Goal: Information Seeking & Learning: Learn about a topic

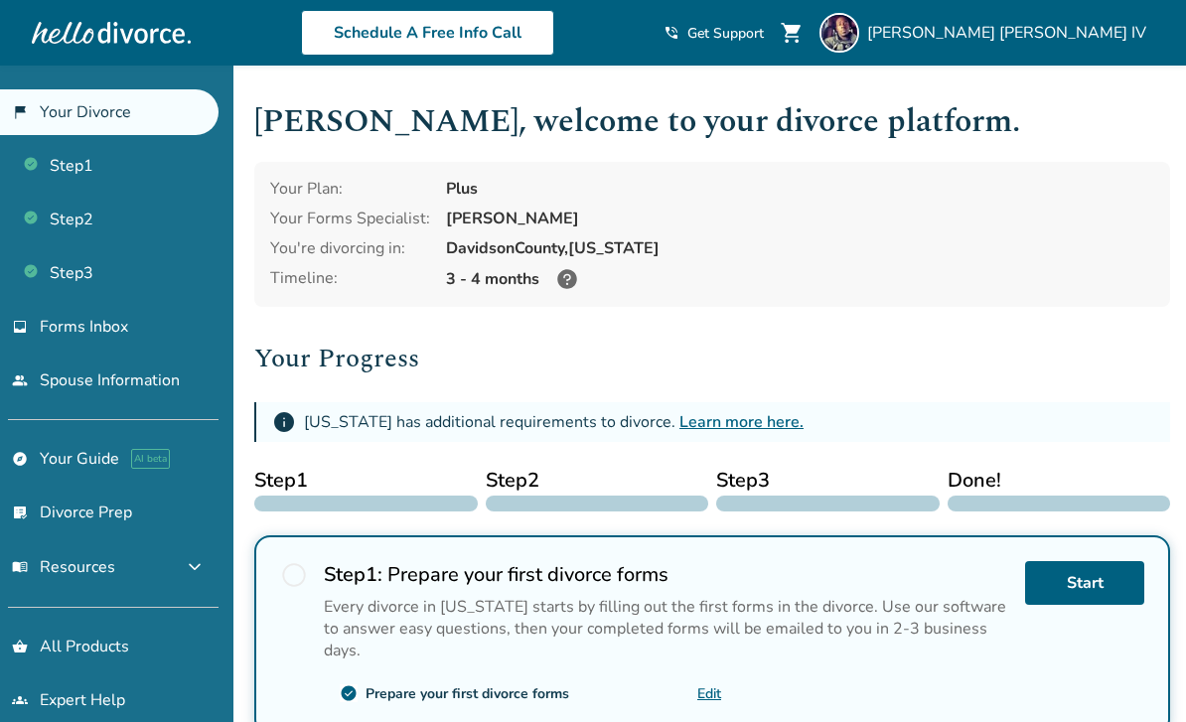
click at [66, 393] on link "people Spouse Information" at bounding box center [109, 381] width 219 height 46
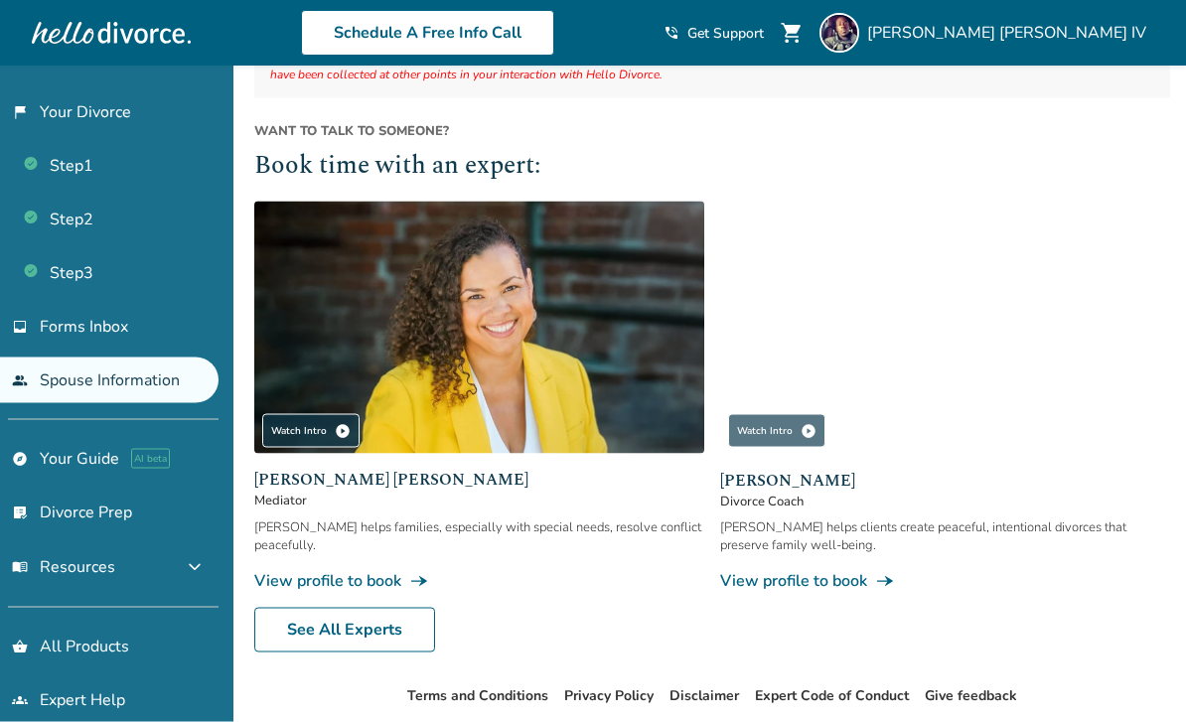
scroll to position [299, 0]
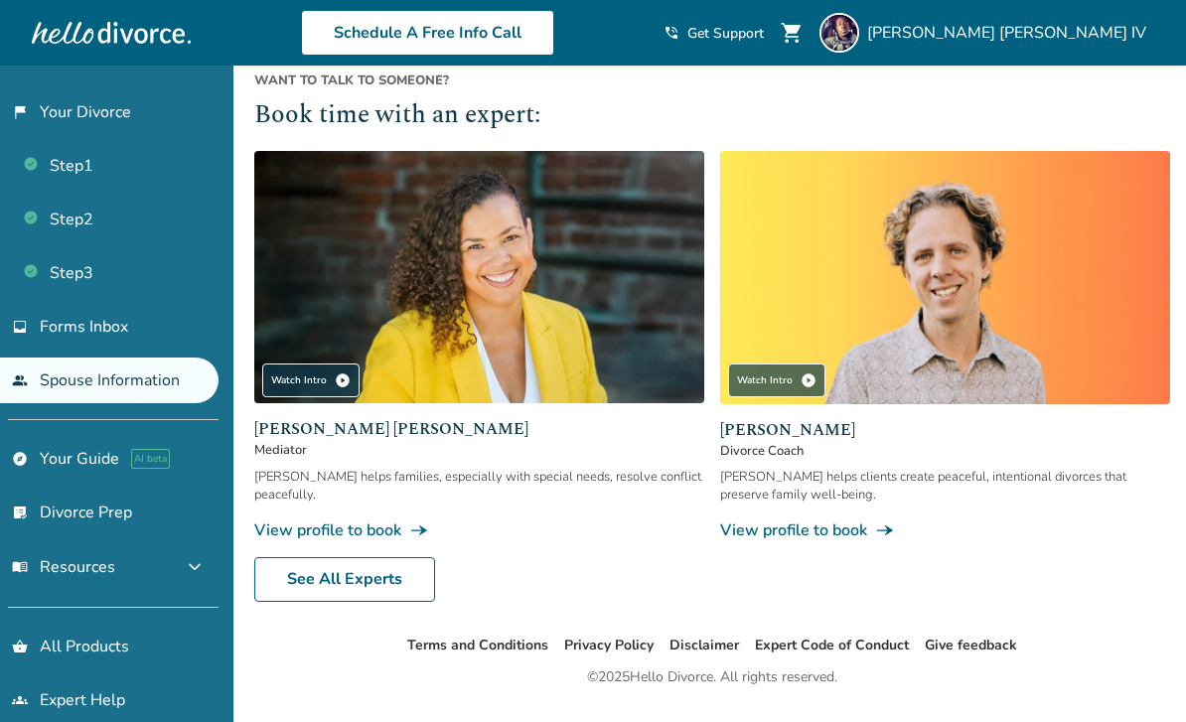
click at [384, 598] on link "See All Experts" at bounding box center [344, 580] width 181 height 46
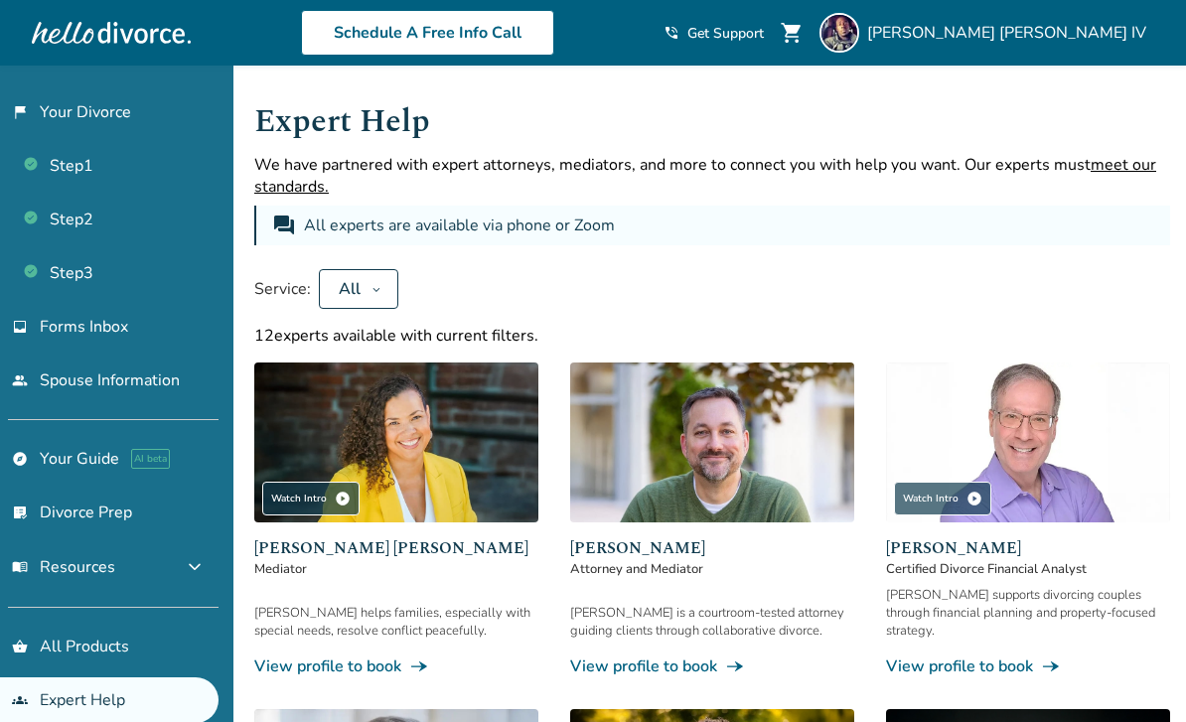
click at [77, 520] on link "list_alt_check Divorce Prep" at bounding box center [109, 513] width 219 height 46
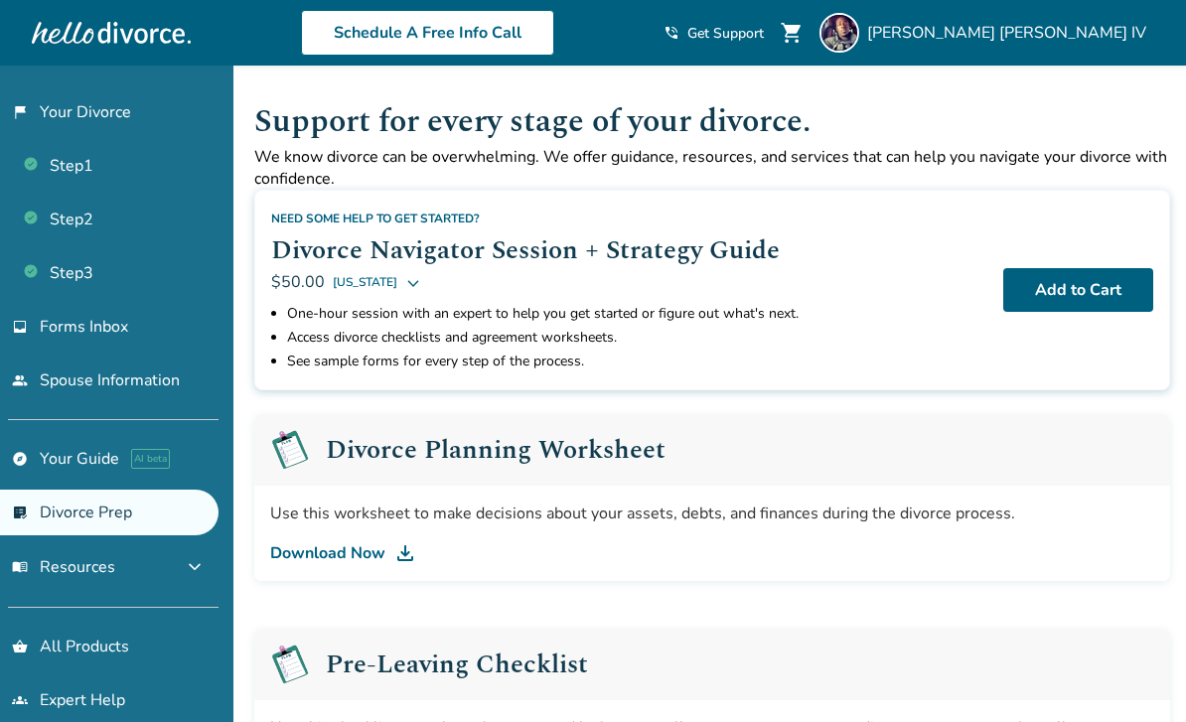
click at [101, 461] on link "explore Your Guide AI beta" at bounding box center [109, 459] width 219 height 46
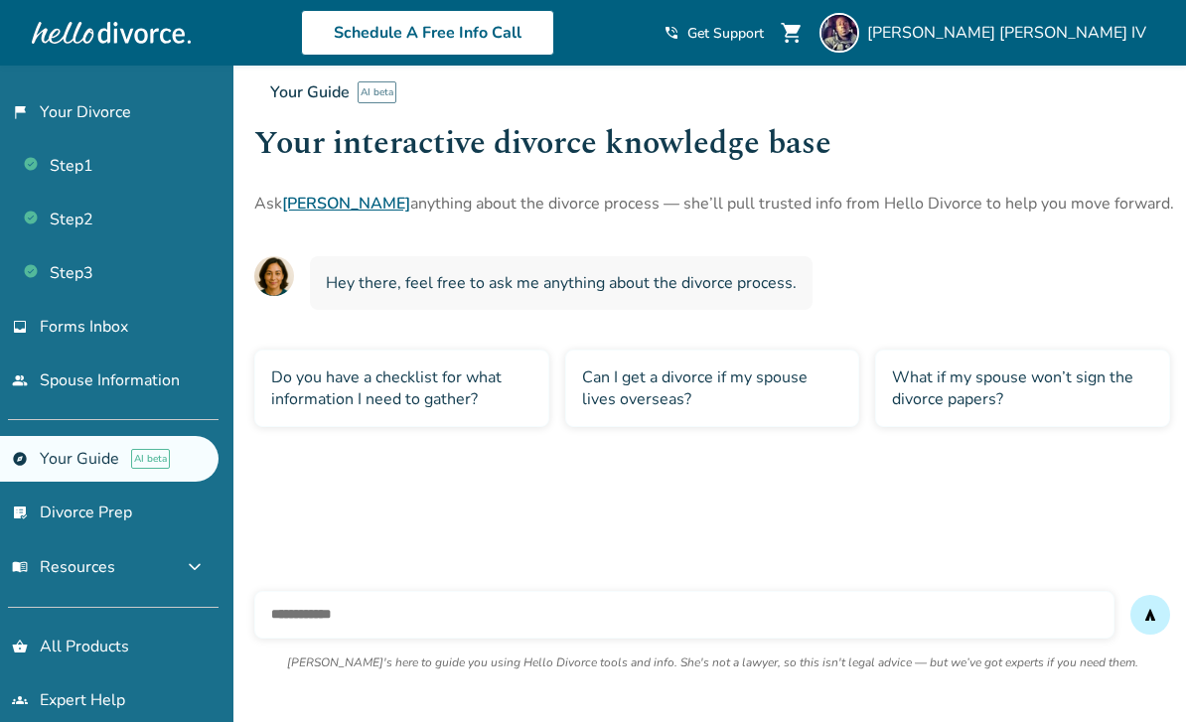
click at [118, 522] on link "list_alt_check Divorce Prep" at bounding box center [109, 513] width 219 height 46
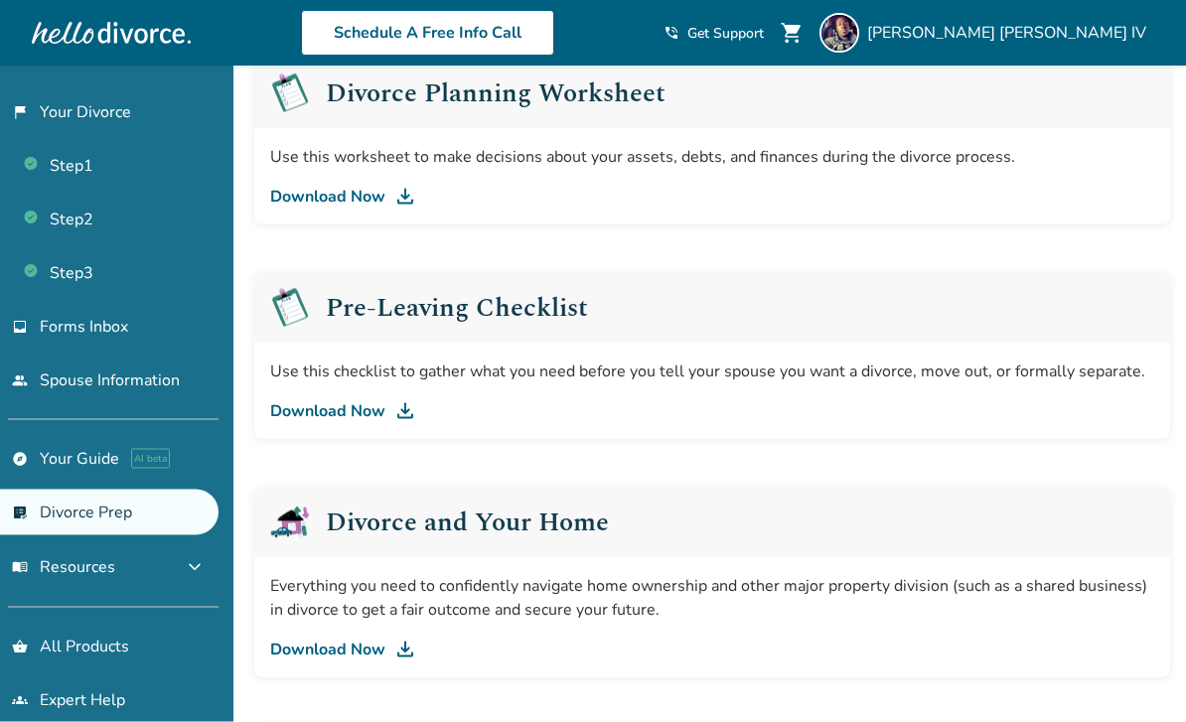
scroll to position [381, 0]
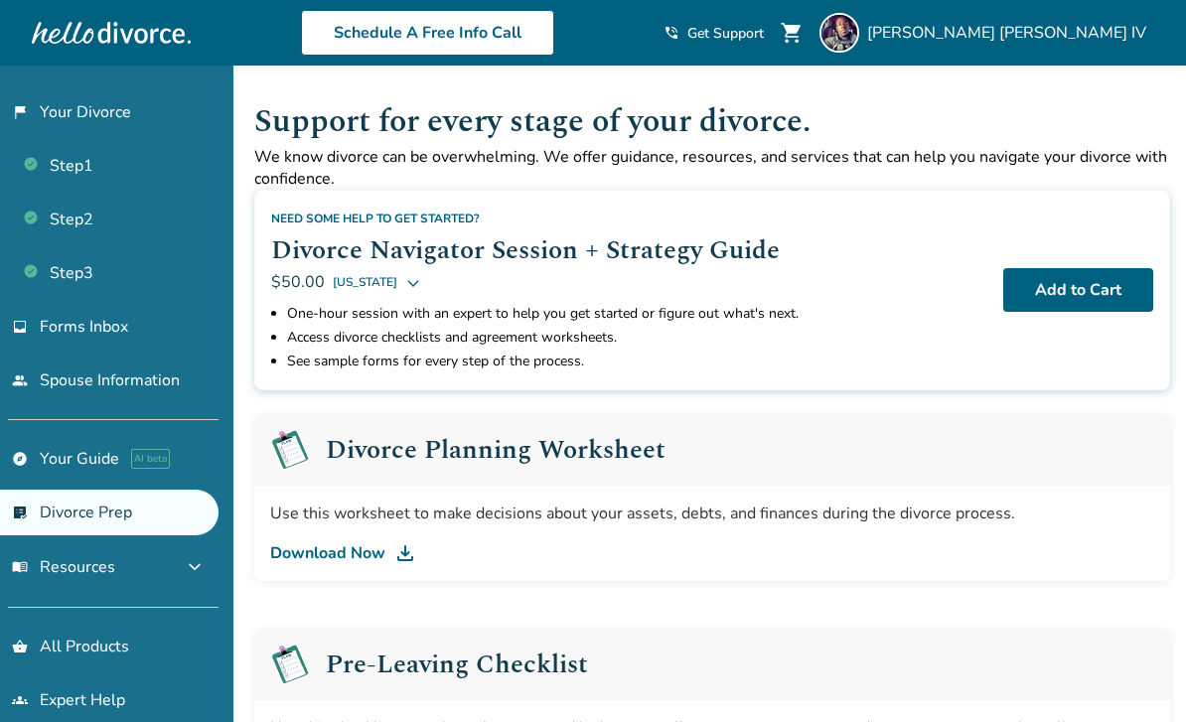
click at [96, 462] on link "explore Your Guide AI beta" at bounding box center [109, 459] width 219 height 46
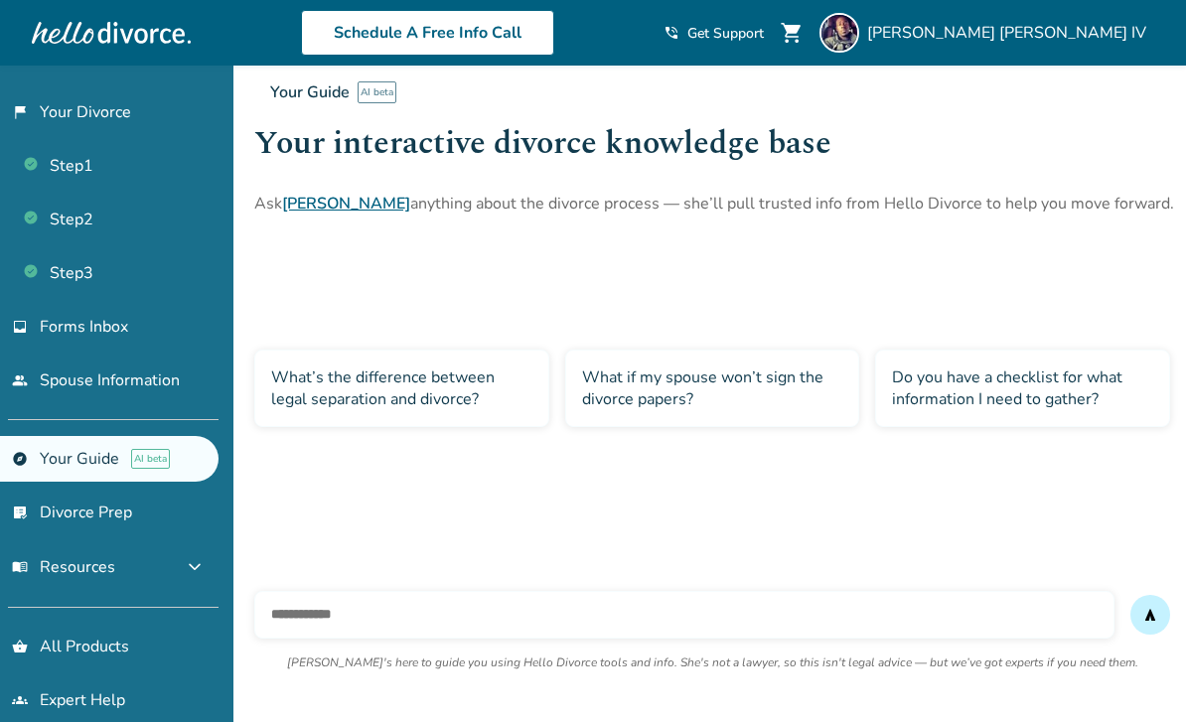
click at [81, 512] on link "list_alt_check Divorce Prep" at bounding box center [109, 513] width 219 height 46
